Goal: Information Seeking & Learning: Find specific fact

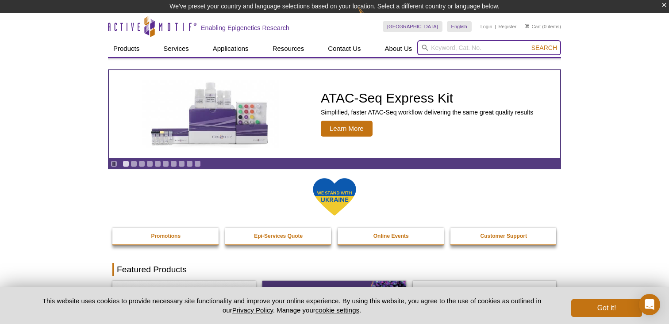
click at [431, 45] on input "search" at bounding box center [489, 47] width 144 height 15
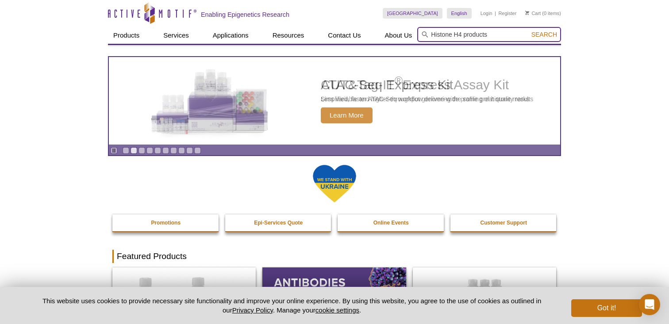
type input "Histone H4 products"
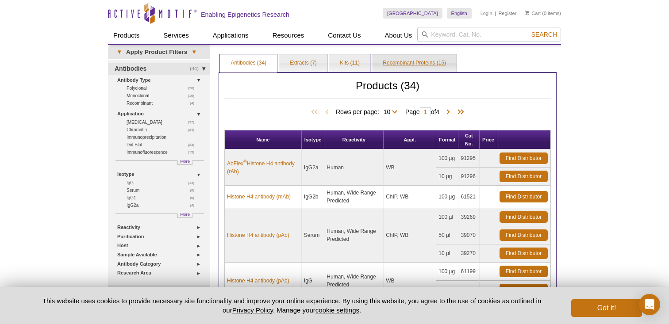
click at [412, 64] on link "Recombinant Proteins (15)" at bounding box center [414, 63] width 85 height 18
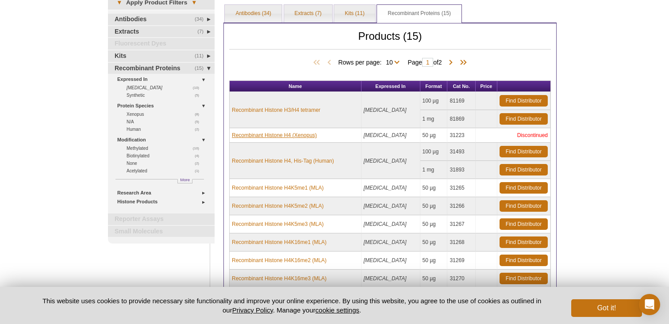
scroll to position [50, 0]
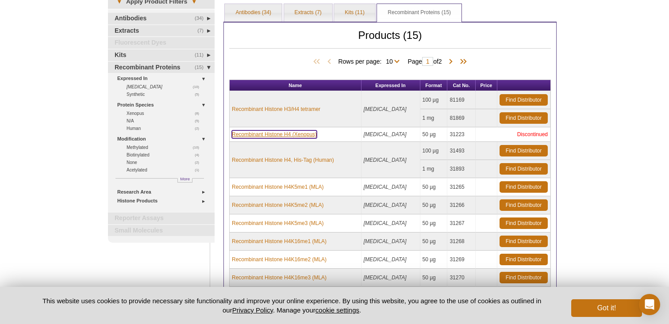
click at [309, 134] on link "Recombinant Histone H4 (Xenopus)" at bounding box center [274, 135] width 85 height 8
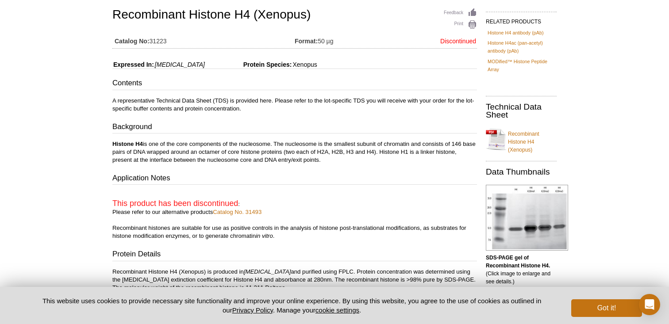
scroll to position [66, 0]
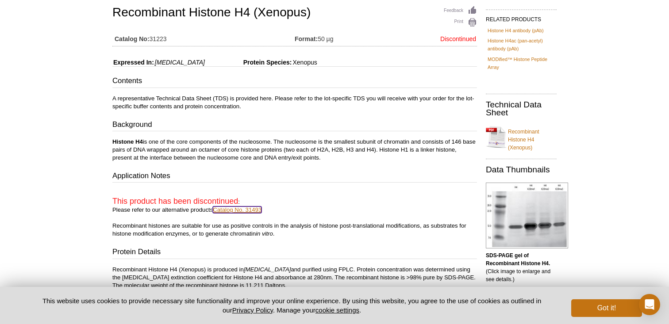
click at [239, 209] on link "Catalog No. 31493" at bounding box center [237, 210] width 49 height 7
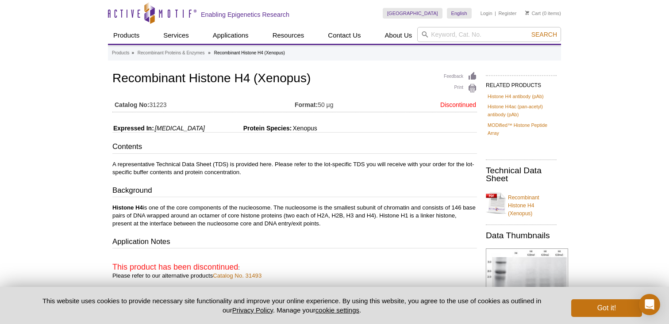
click at [163, 103] on td "Catalog No: 31223" at bounding box center [203, 103] width 182 height 14
copy td "31223"
drag, startPoint x: 116, startPoint y: 80, endPoint x: 375, endPoint y: 70, distance: 260.0
click at [375, 70] on div "Feedback Print Recombinant Histone H4 (Xenopus) Catalog No: 31223 Format: 50 µg…" at bounding box center [294, 91] width 365 height 42
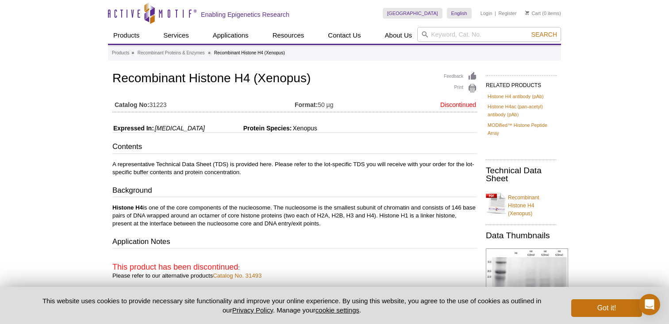
click at [223, 79] on h1 "Recombinant Histone H4 (Xenopus)" at bounding box center [294, 79] width 365 height 15
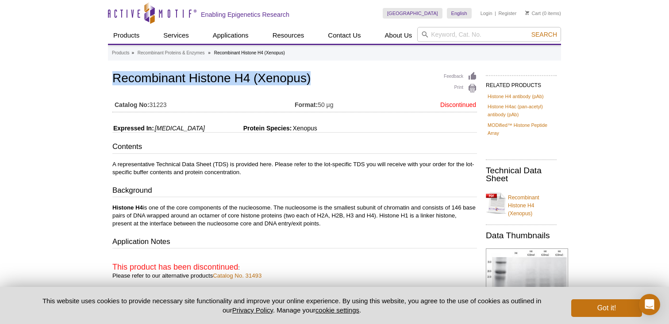
click at [223, 79] on h1 "Recombinant Histone H4 (Xenopus)" at bounding box center [294, 79] width 365 height 15
copy h1 "Recombinant Histone H4 (Xenopus)"
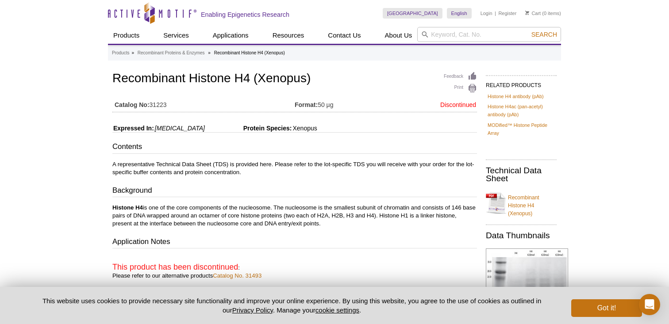
click at [162, 108] on td "Catalog No: 31223" at bounding box center [203, 103] width 182 height 14
click at [161, 104] on td "Catalog No: 31223" at bounding box center [203, 103] width 182 height 14
copy td "31223"
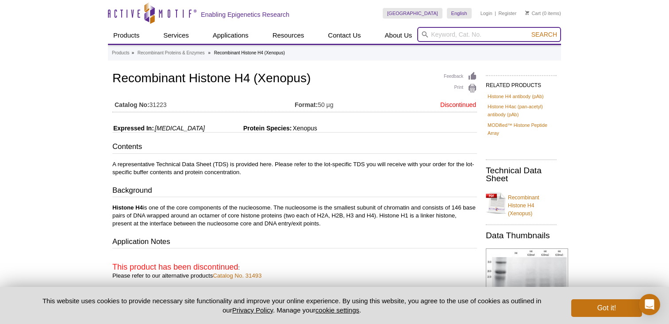
click at [492, 35] on input "search" at bounding box center [489, 34] width 144 height 15
paste input "81466"
click at [529, 31] on button "Search" at bounding box center [544, 35] width 31 height 8
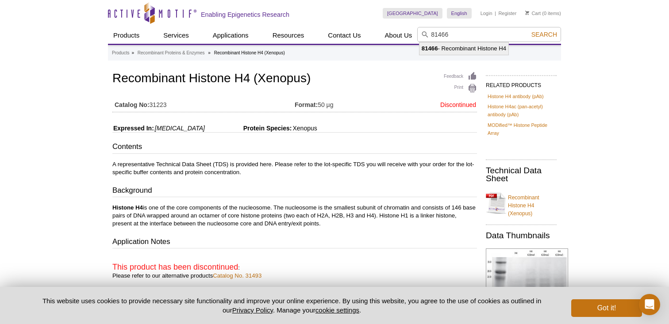
click at [461, 50] on li "81466 - Recombinant Histone H4" at bounding box center [464, 48] width 89 height 12
type input "81466 - Recombinant Histone H4"
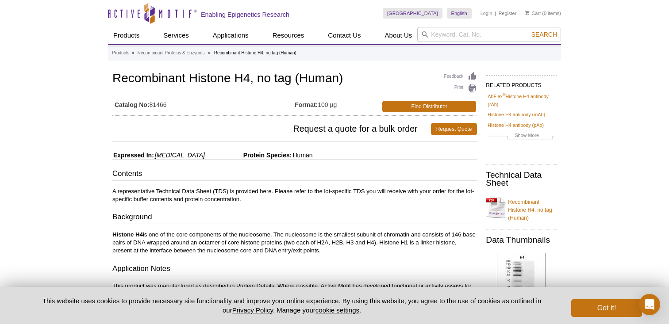
click at [162, 105] on td "Catalog No: 81466" at bounding box center [203, 105] width 182 height 18
copy td "81466"
